Goal: Task Accomplishment & Management: Complete application form

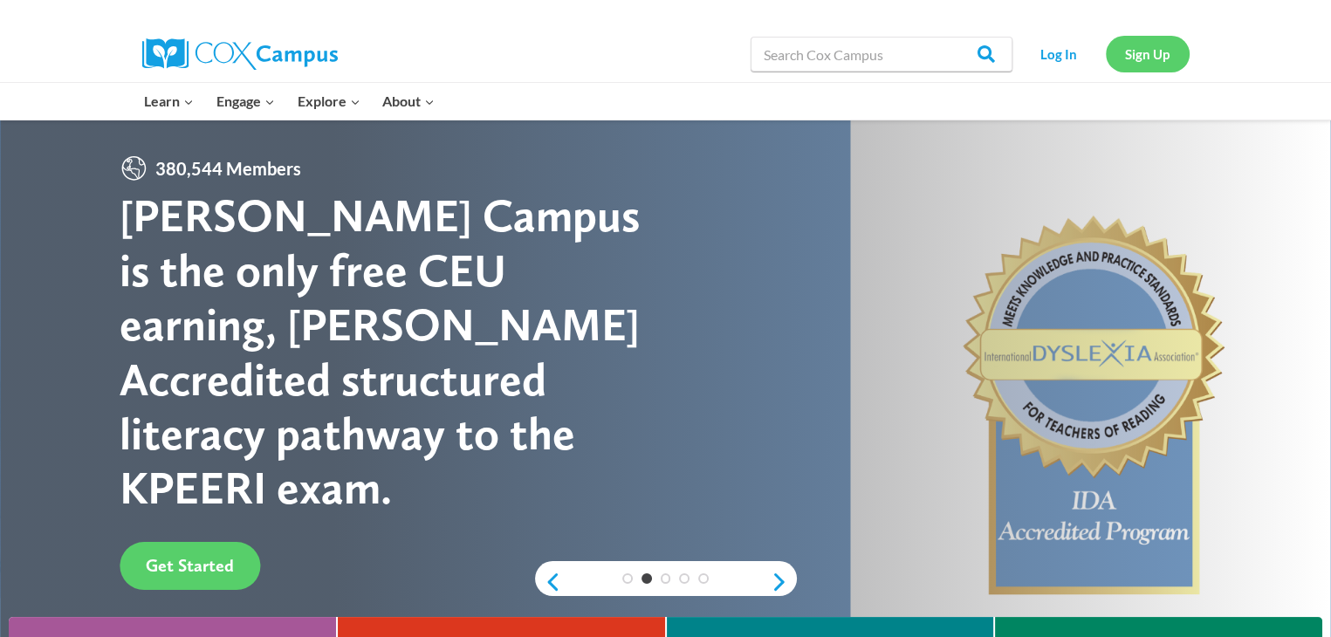
drag, startPoint x: 1138, startPoint y: 55, endPoint x: 1128, endPoint y: 50, distance: 10.9
click at [1128, 50] on link "Sign Up" at bounding box center [1147, 54] width 84 height 36
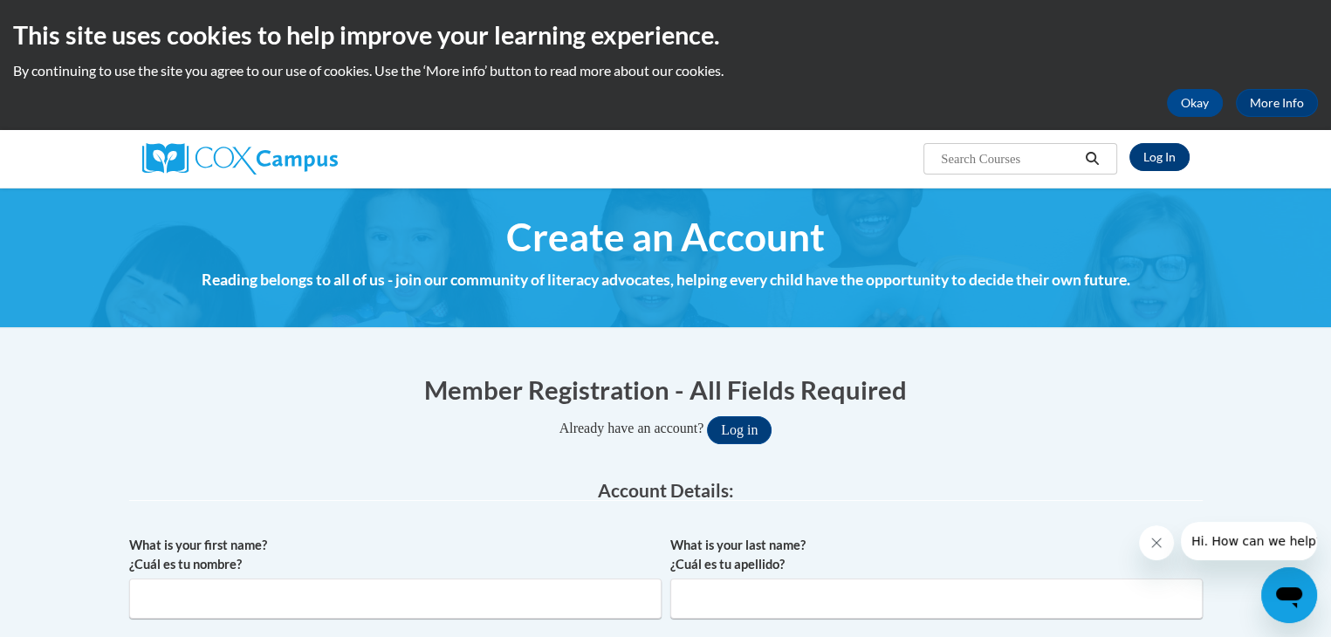
type input "carleykersey@tiger.brenau.edu"
click at [1161, 157] on link "Log In" at bounding box center [1159, 157] width 60 height 28
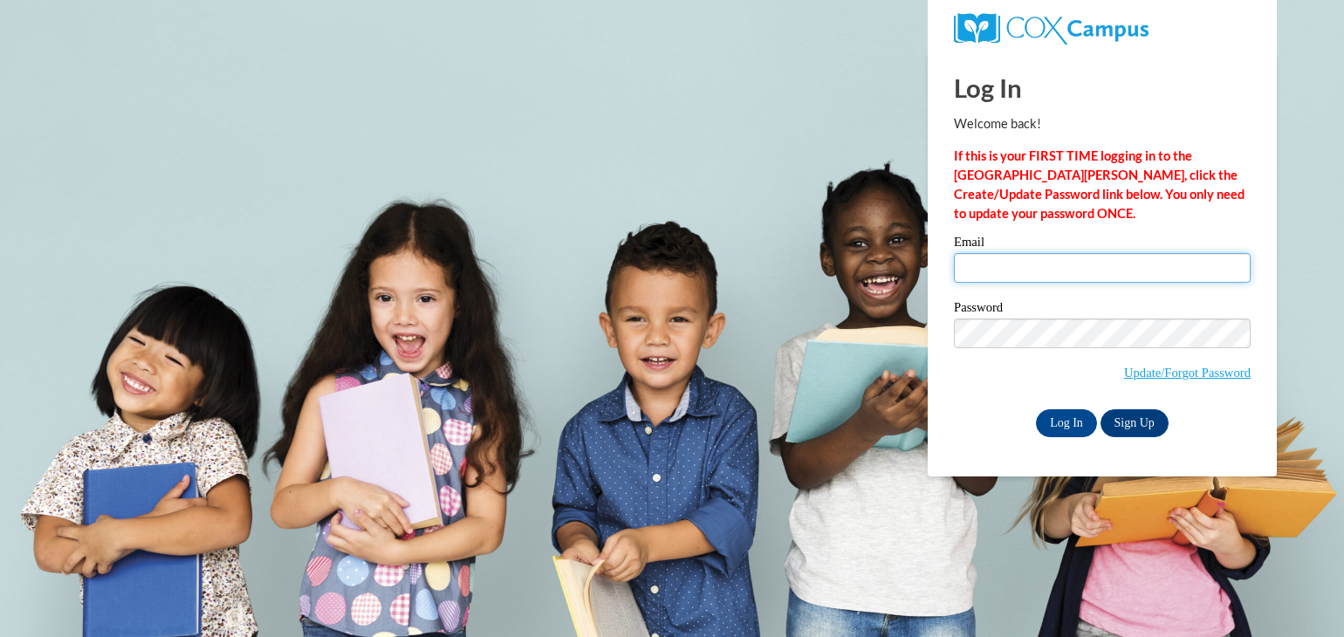
click at [1015, 280] on input "Email" at bounding box center [1102, 268] width 297 height 30
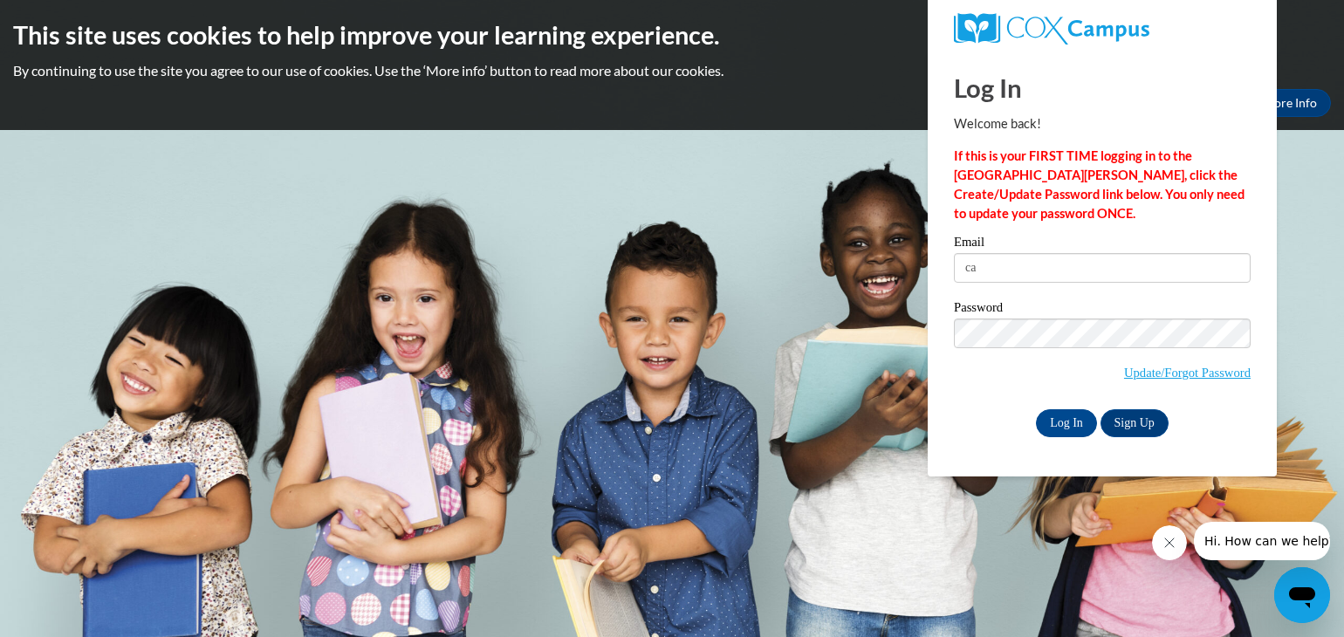
type input "ca"
click at [1120, 406] on div "Email ca Password Update/Forgot Password Log In Sign Up OR" at bounding box center [1102, 336] width 297 height 201
click at [1122, 428] on link "Sign Up" at bounding box center [1134, 423] width 68 height 28
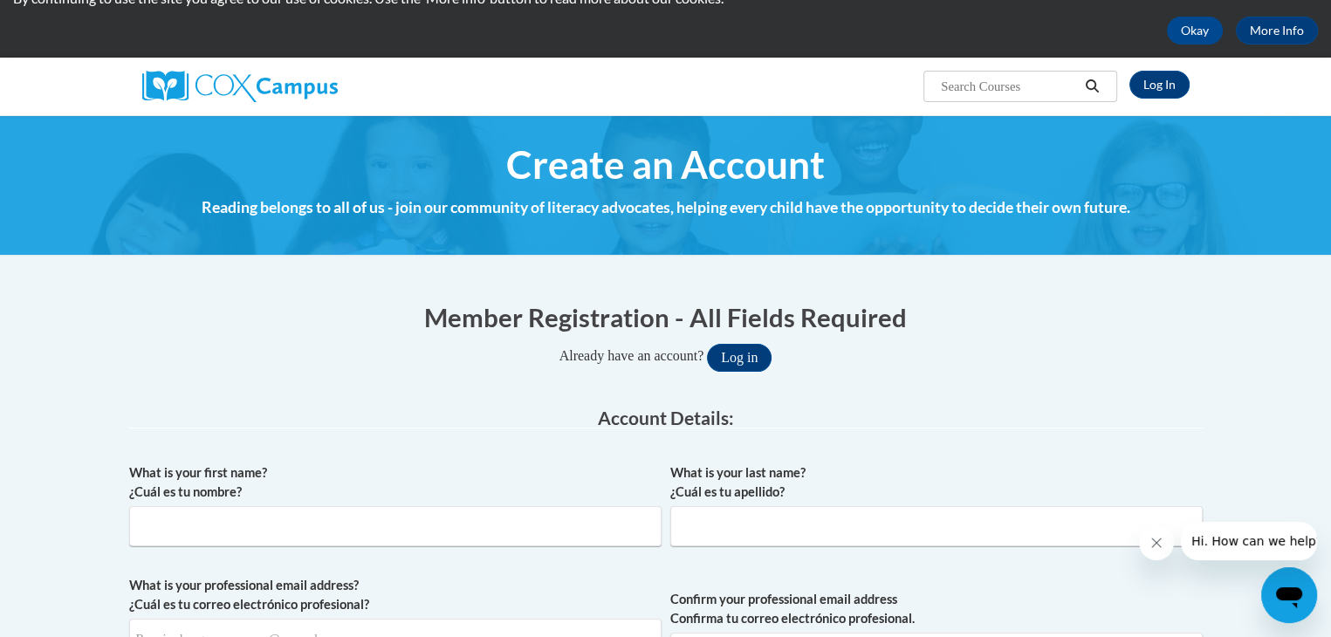
scroll to position [73, 0]
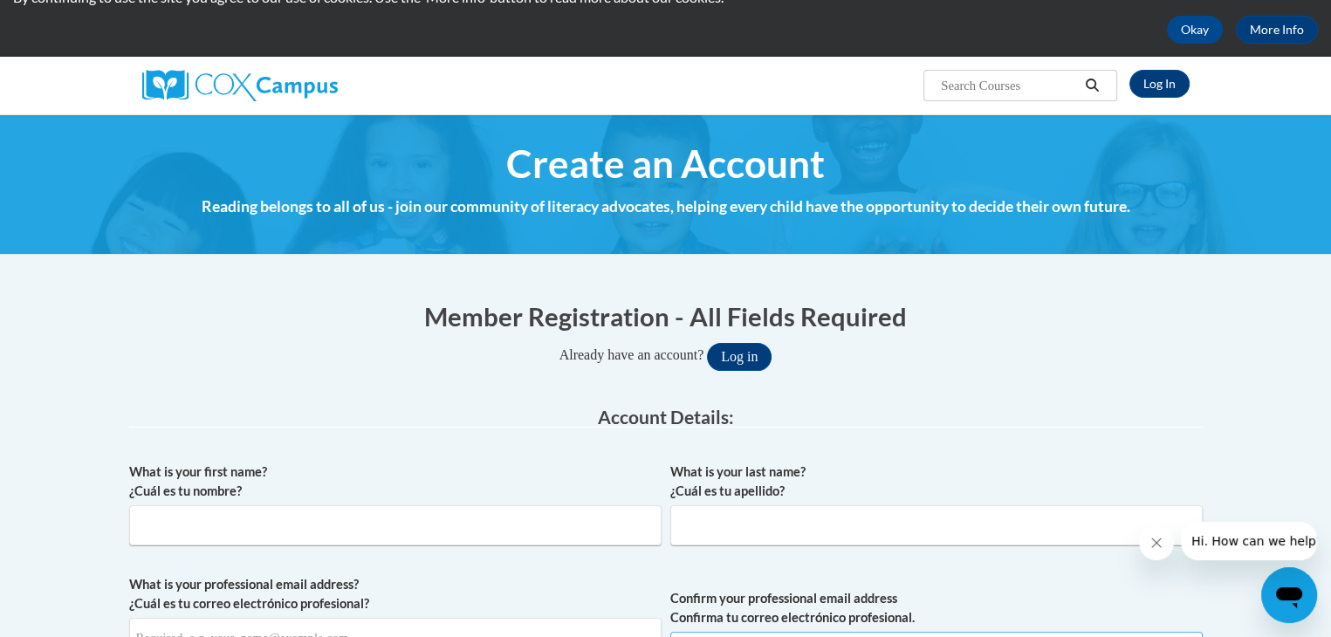
type input "[EMAIL_ADDRESS][DOMAIN_NAME]"
click at [332, 495] on label "What is your first name? ¿Cuál es tu nombre?" at bounding box center [395, 481] width 532 height 38
click at [332, 505] on input "What is your first name? ¿Cuál es tu nombre?" at bounding box center [395, 525] width 532 height 40
type input "[PERSON_NAME]"
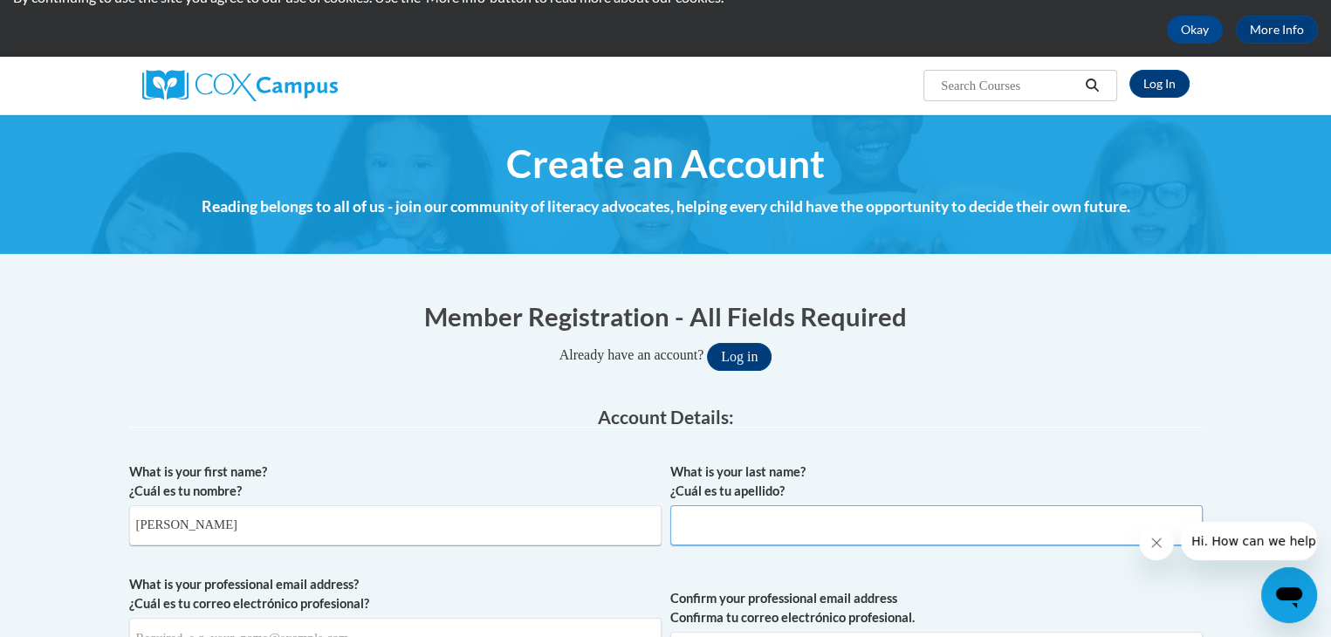
click at [736, 524] on input "What is your last name? ¿Cuál es tu apellido?" at bounding box center [936, 525] width 532 height 40
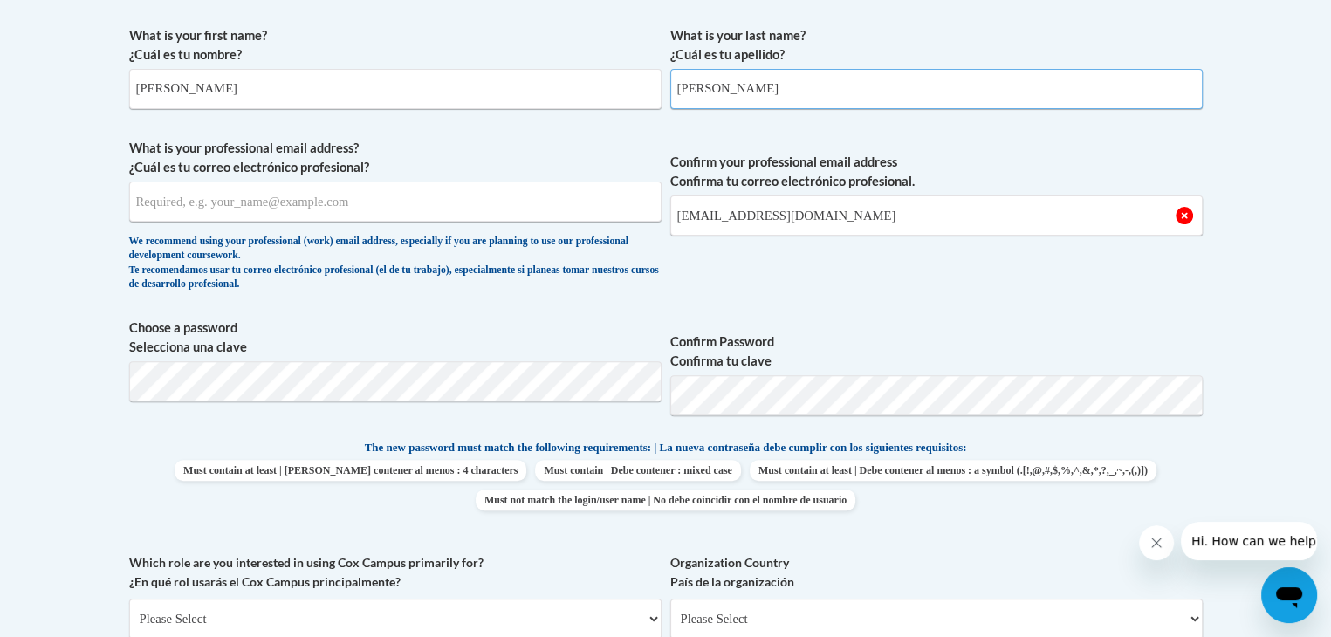
scroll to position [509, 0]
type input "[PERSON_NAME]"
click at [360, 199] on input "What is your professional email address? ¿Cuál es tu correo electrónico profesi…" at bounding box center [395, 202] width 532 height 40
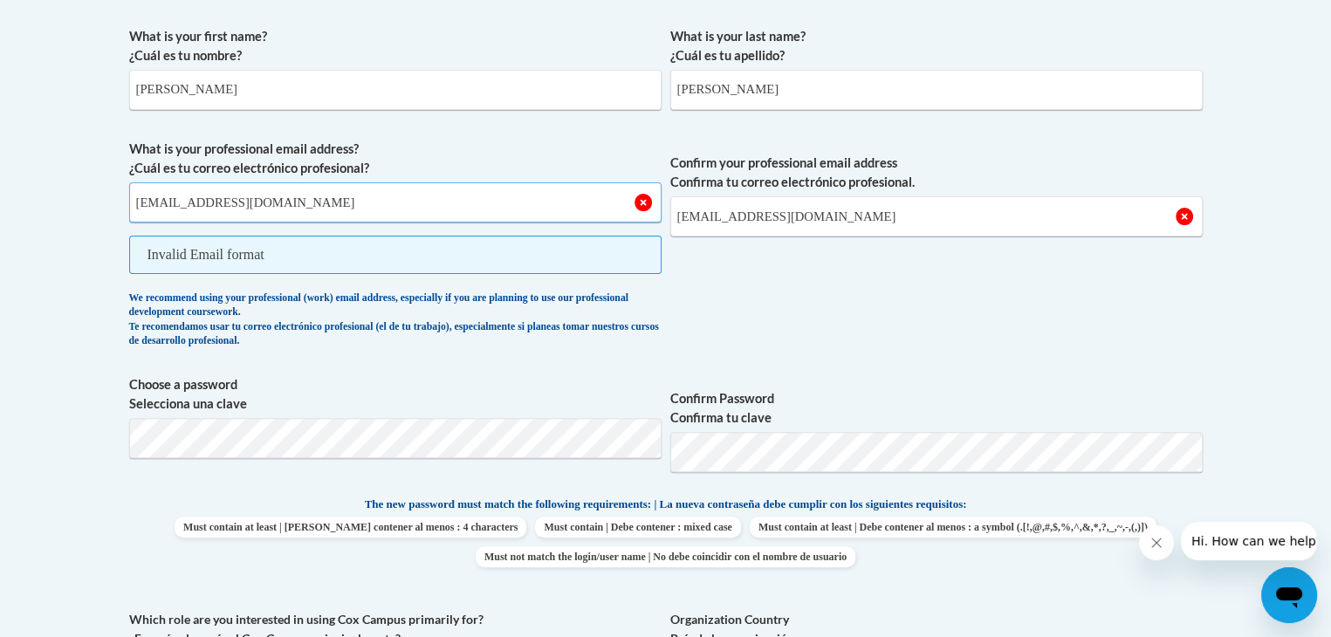
type input "[EMAIL_ADDRESS][DOMAIN_NAME]"
click at [324, 291] on div "We recommend using your professional (work) email address, especially if you ar…" at bounding box center [395, 320] width 532 height 58
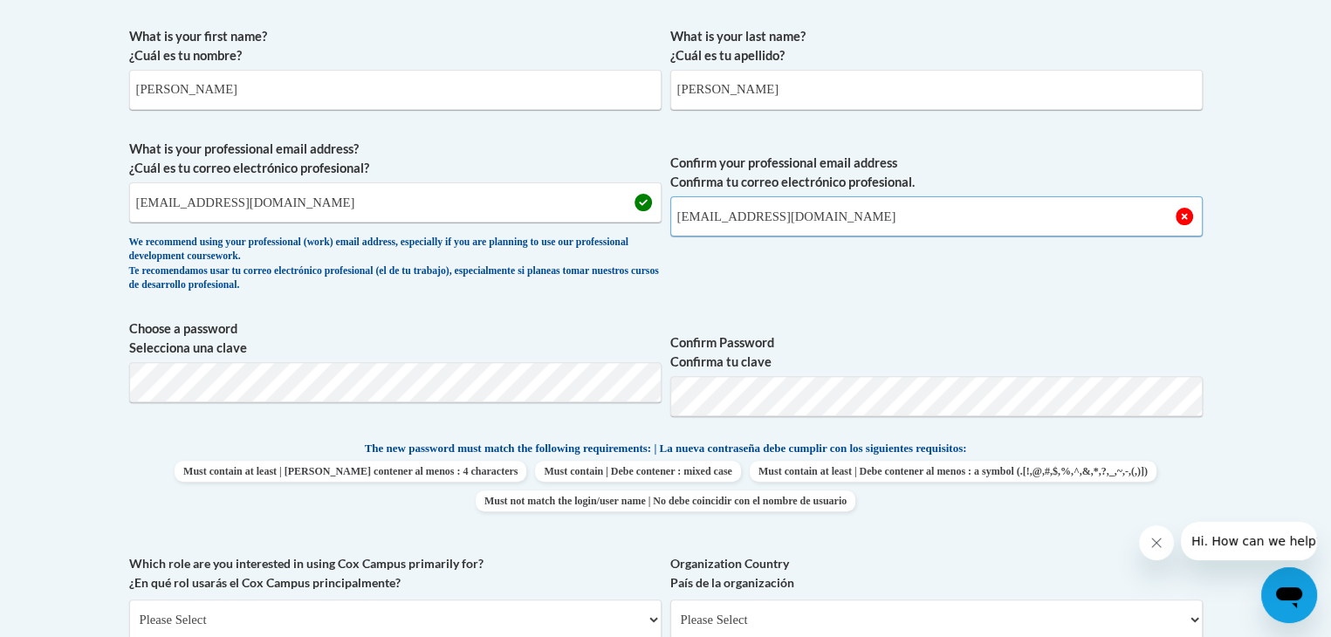
click at [704, 216] on input "[EMAIL_ADDRESS][DOMAIN_NAME]" at bounding box center [936, 216] width 532 height 40
type input "[EMAIL_ADDRESS][DOMAIN_NAME]"
click at [915, 301] on span "Confirm your professional email address Confirma tu correo electrónico profesio…" at bounding box center [936, 220] width 532 height 161
click at [257, 193] on input "ckersey@tiger.breanu.edu" at bounding box center [395, 202] width 532 height 40
type input "ckersey@tiger.brenau.edu"
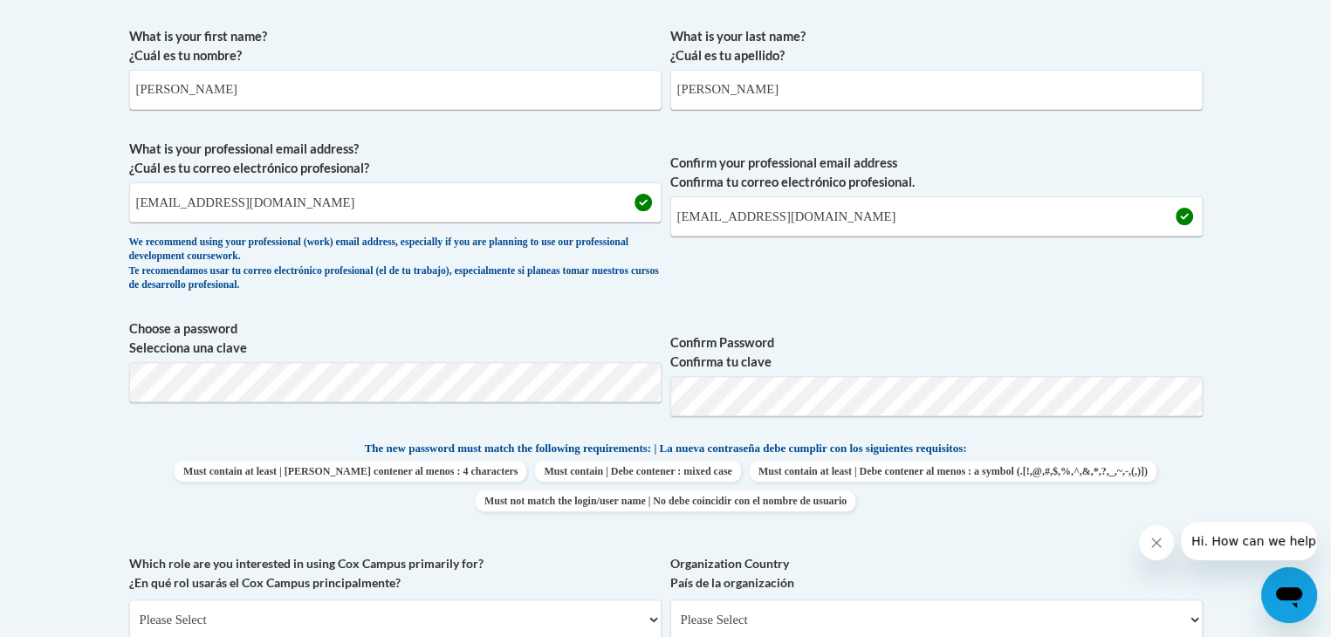
click at [817, 275] on span "Confirm your professional email address Confirma tu correo electrónico profesio…" at bounding box center [936, 220] width 532 height 161
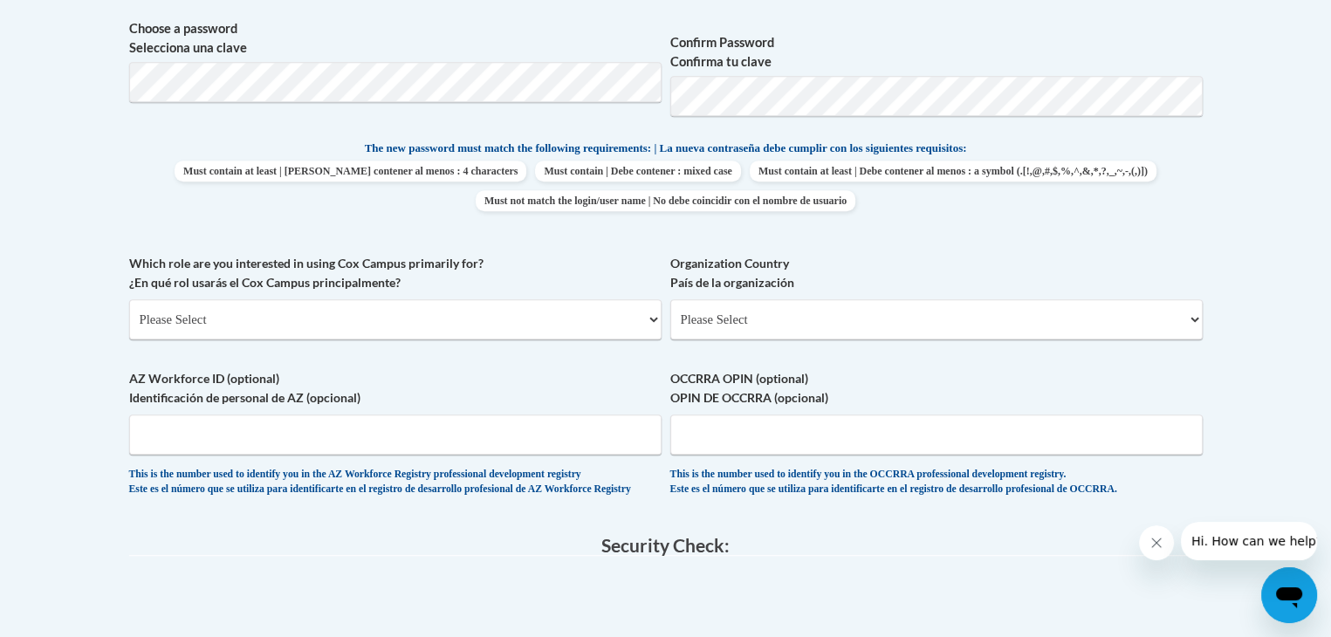
scroll to position [813, 0]
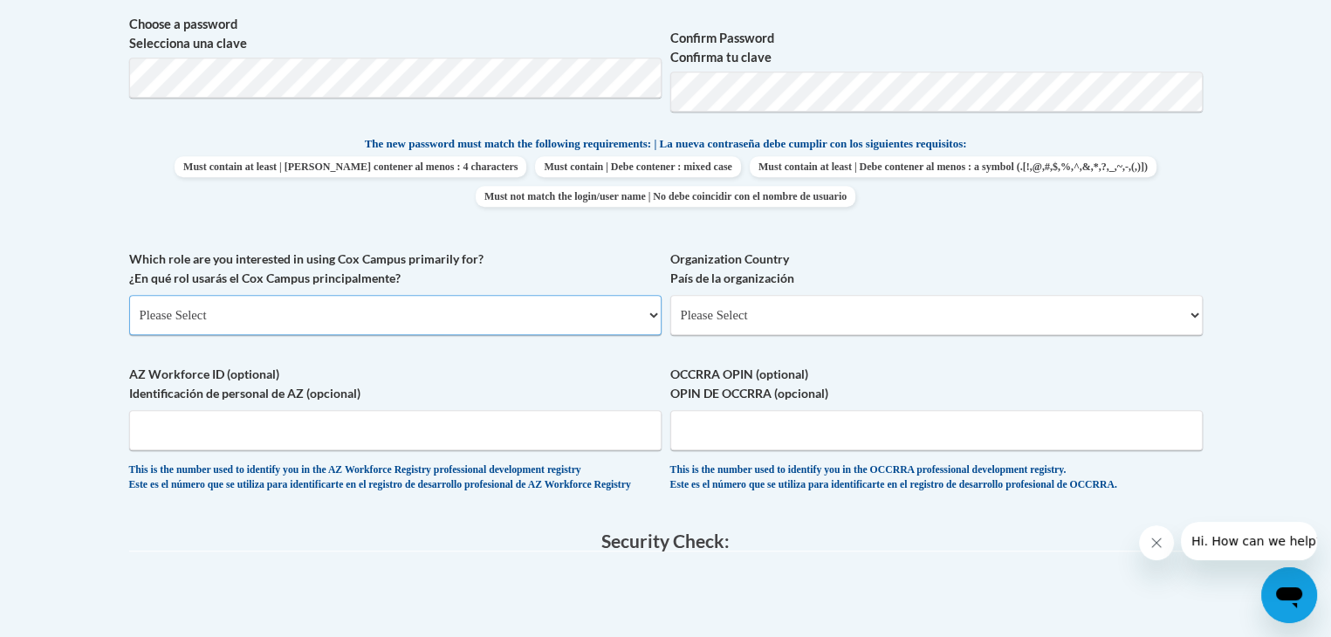
click at [553, 312] on select "Please Select College/University | Colegio/Universidad Community/Nonprofit Part…" at bounding box center [395, 315] width 532 height 40
select select "5a18ea06-2b54-4451-96f2-d152daf9eac5"
click at [129, 295] on select "Please Select College/University | Colegio/Universidad Community/Nonprofit Part…" at bounding box center [395, 315] width 532 height 40
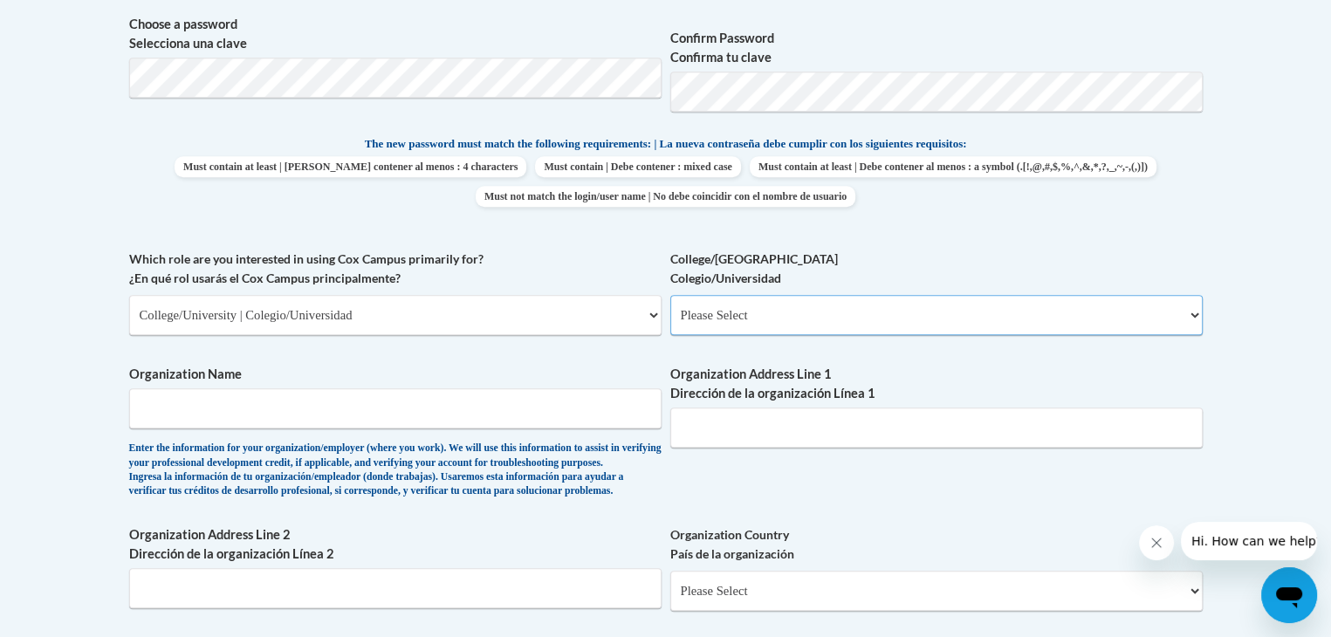
click at [729, 304] on select "Please Select College/University Staff | Empleado universitario College/Univers…" at bounding box center [936, 315] width 532 height 40
click at [390, 293] on span "Which role are you interested in using Cox Campus primarily for? ¿En qué rol us…" at bounding box center [395, 293] width 532 height 86
click at [387, 306] on select "Please Select College/University | Colegio/Universidad Community/Nonprofit Part…" at bounding box center [395, 315] width 532 height 40
click at [129, 295] on select "Please Select College/University | Colegio/Universidad Community/Nonprofit Part…" at bounding box center [395, 315] width 532 height 40
click at [746, 322] on select "Please Select College/University Staff | Empleado universitario College/Univers…" at bounding box center [936, 315] width 532 height 40
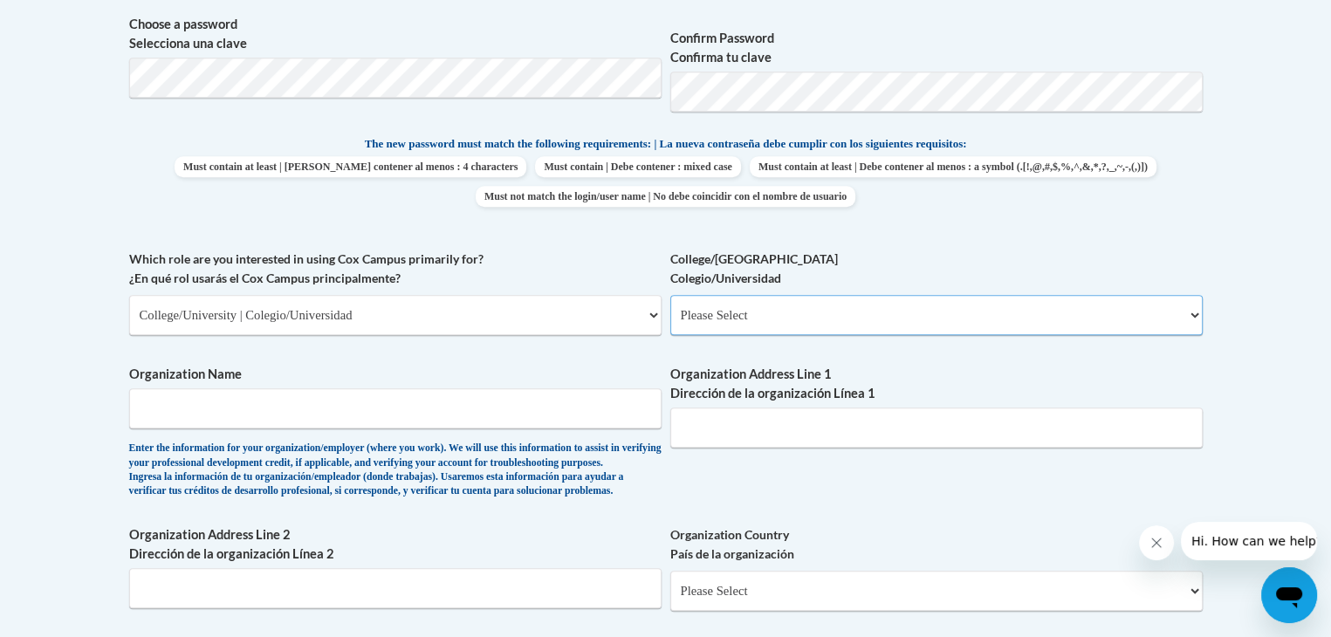
select select "99b32b07-cffc-426c-8bf6-0cd77760d84b"
click at [670, 295] on select "Please Select College/University Staff | Empleado universitario College/Univers…" at bounding box center [936, 315] width 532 height 40
click at [417, 391] on input "Organization Name" at bounding box center [395, 408] width 532 height 40
type input "Brenau University"
click at [886, 434] on input "Organization Address Line 1 Dirección de la organización Línea 1" at bounding box center [936, 427] width 532 height 40
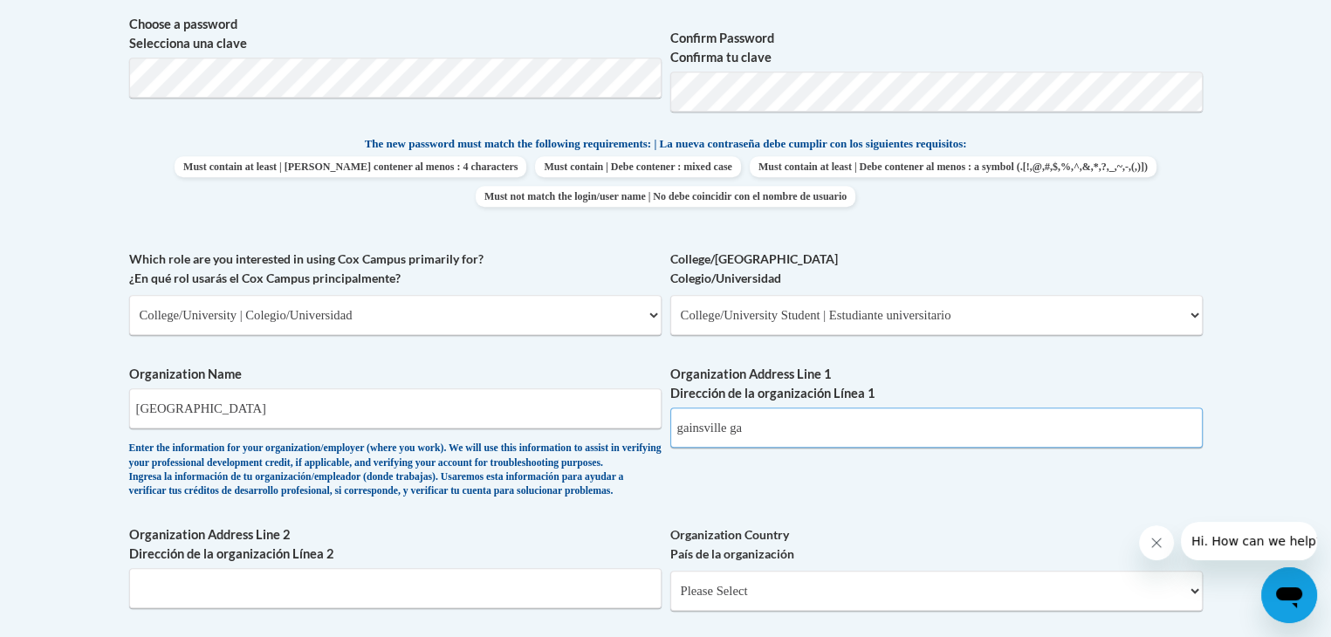
type input "gainsville ga"
click at [708, 477] on div "What is your first name? ¿Cuál es tu nombre? carley What is your last name? ¿Cu…" at bounding box center [665, 249] width 1073 height 1071
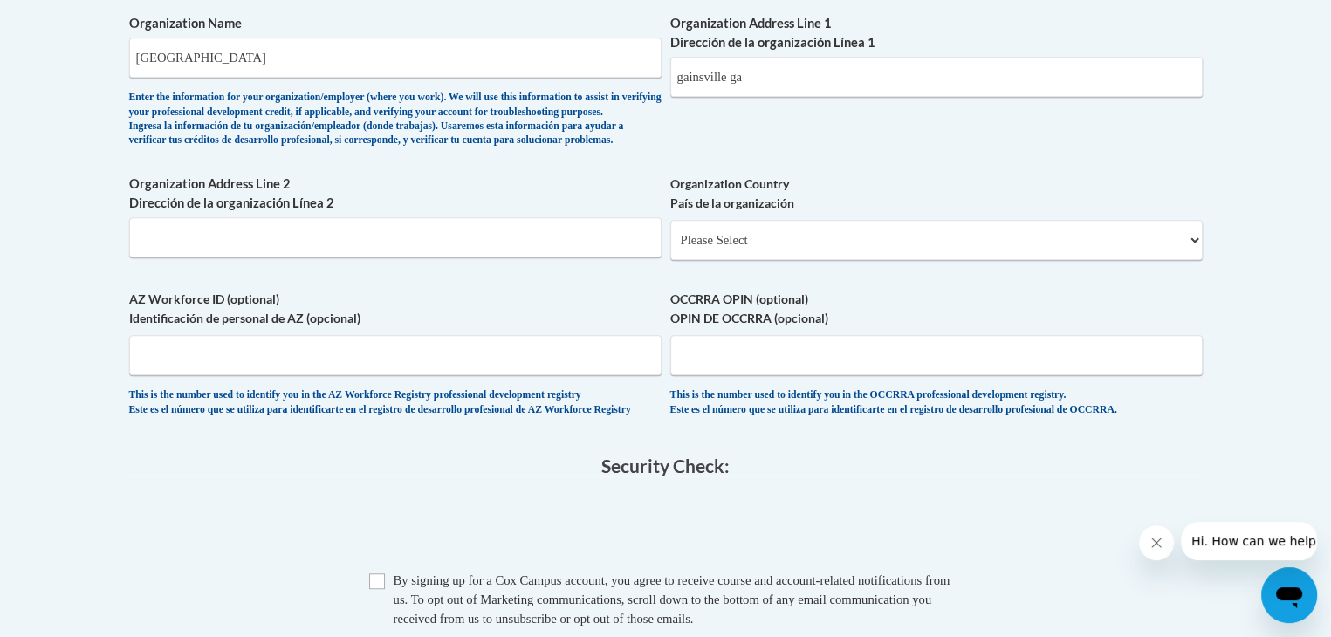
scroll to position [1162, 0]
click at [792, 262] on select "Please Select United States | Estados Unidos Outside of the United States | Fue…" at bounding box center [936, 242] width 532 height 40
select select "ad49bcad-a171-4b2e-b99c-48b446064914"
click at [670, 249] on select "Please Select United States | Estados Unidos Outside of the United States | Fue…" at bounding box center [936, 242] width 532 height 40
select select
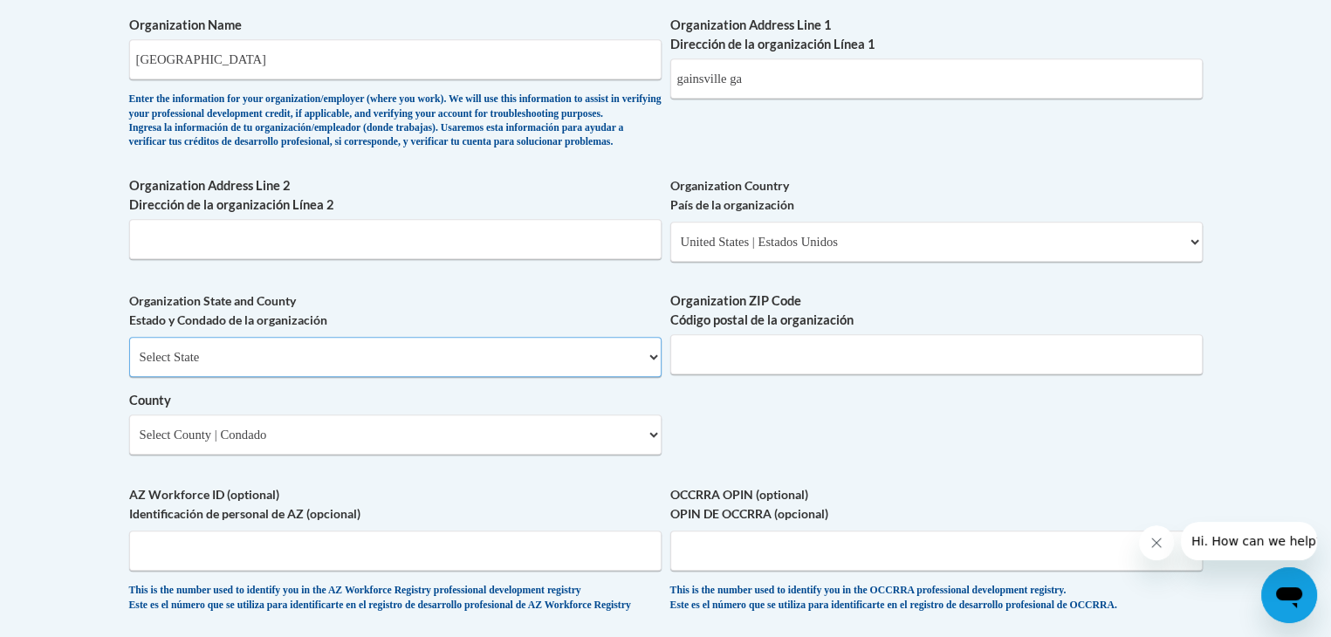
click at [496, 377] on select "Select State Alabama Alaska Arizona Arkansas California Colorado Connecticut De…" at bounding box center [395, 357] width 532 height 40
select select "Georgia"
click at [129, 365] on select "Select State Alabama Alaska Arizona Arkansas California Colorado Connecticut De…" at bounding box center [395, 357] width 532 height 40
click at [404, 468] on div "Organization State and County Estado y Condado de la organización Select State …" at bounding box center [395, 379] width 532 height 176
click at [400, 455] on select "Select County Appling Atkinson Bacon Baker Baldwin Banks Barrow Bartow Ben Hill…" at bounding box center [395, 434] width 532 height 40
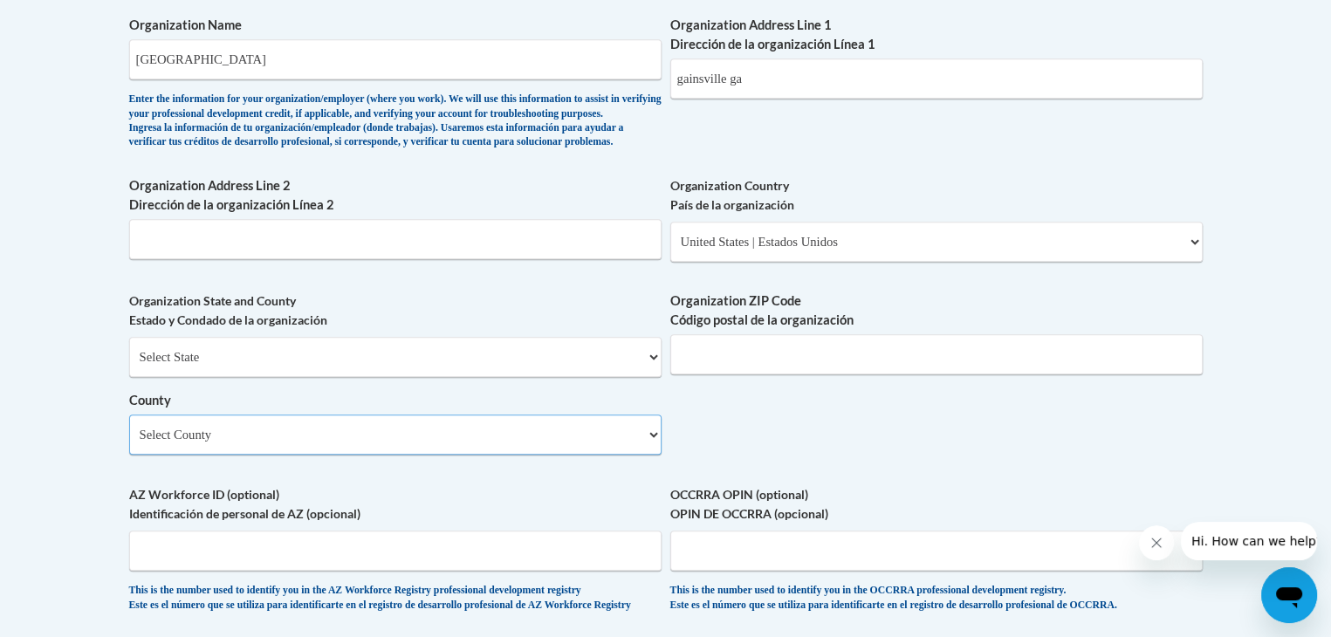
select select "Hall"
click at [129, 442] on select "Select County Appling Atkinson Bacon Baker Baldwin Banks Barrow Bartow Ben Hill…" at bounding box center [395, 434] width 532 height 40
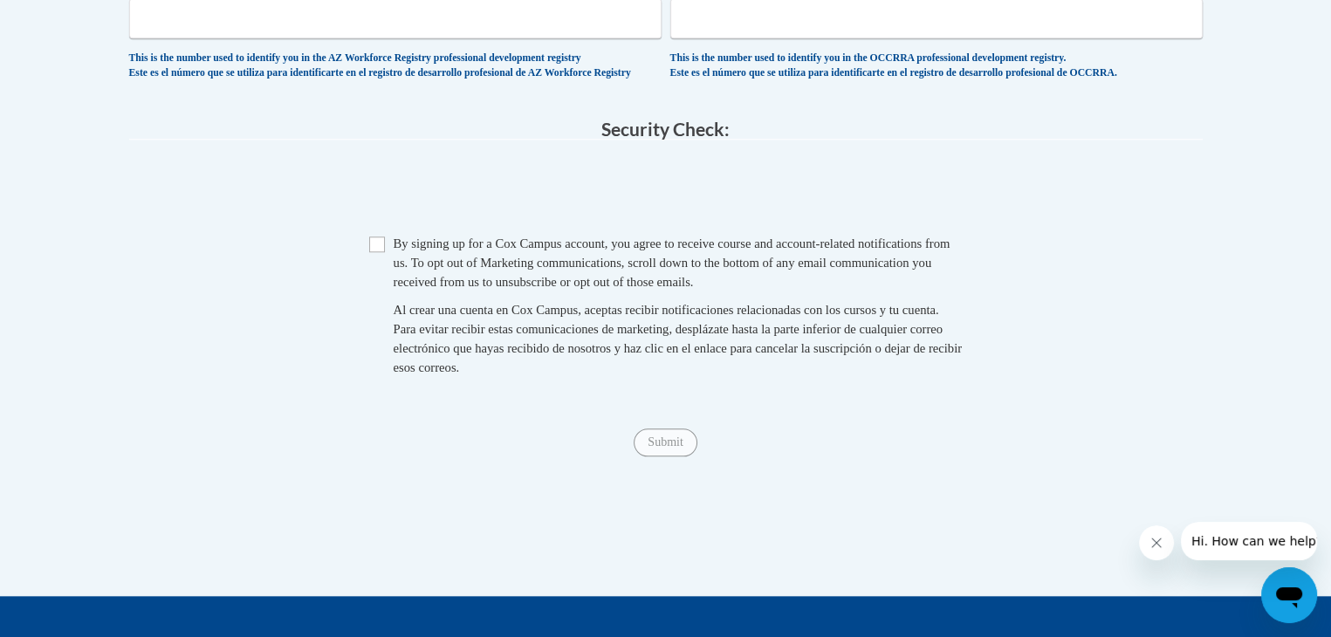
scroll to position [1689, 0]
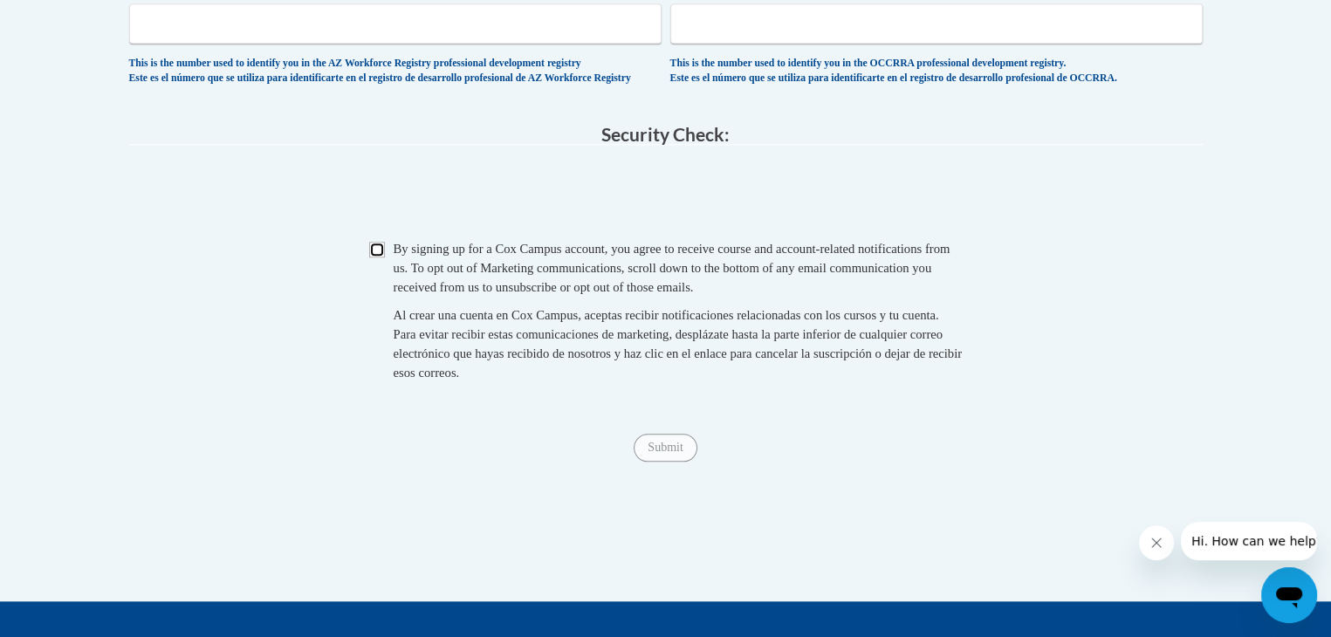
click at [382, 257] on input "Checkbox" at bounding box center [377, 250] width 16 height 16
checkbox input "true"
click at [670, 462] on input "Submit" at bounding box center [664, 448] width 63 height 28
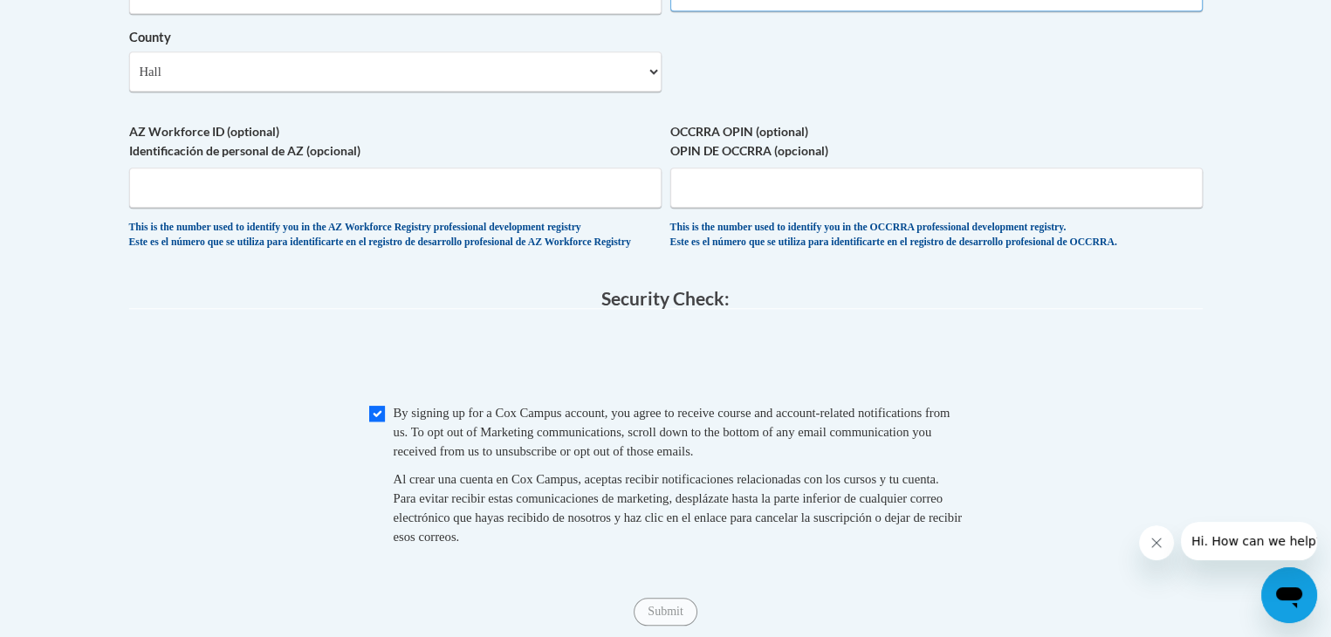
scroll to position [1367, 0]
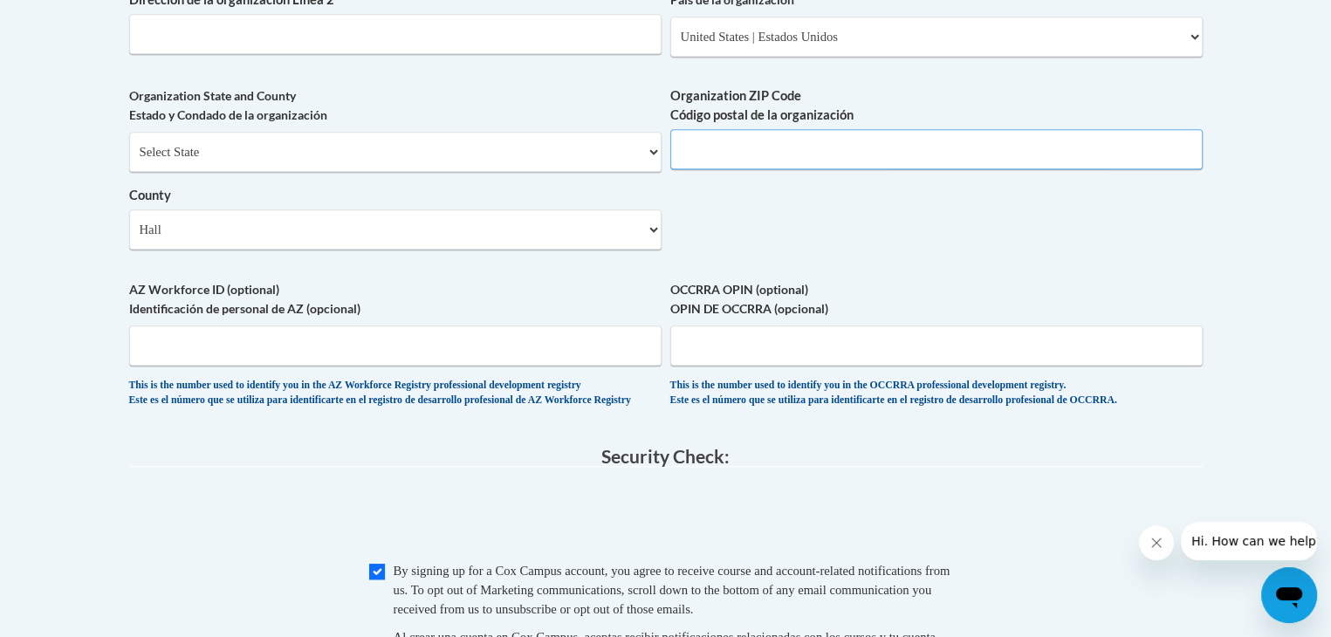
click at [703, 169] on input "Organization ZIP Code Código postal de la organización" at bounding box center [936, 149] width 532 height 40
paste input "30501"
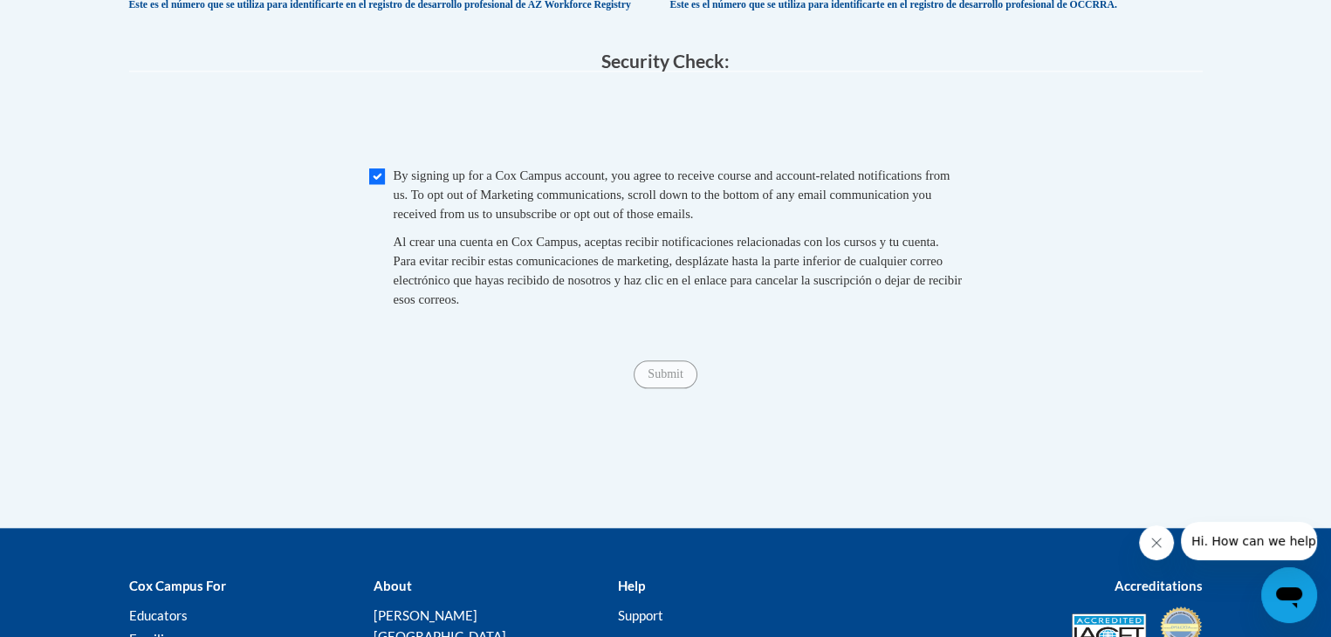
scroll to position [1767, 0]
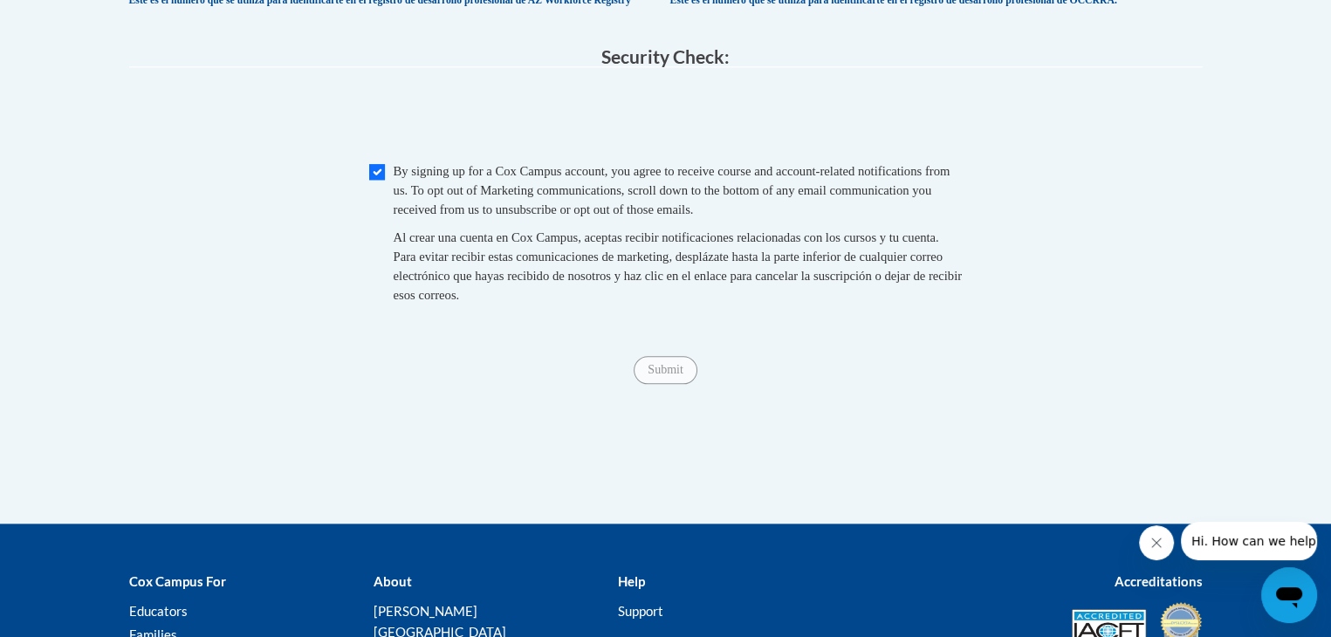
type input "30501"
click at [377, 180] on input "Checkbox" at bounding box center [377, 172] width 16 height 16
checkbox input "true"
click at [686, 384] on input "Submit" at bounding box center [664, 370] width 63 height 28
